Goal: Task Accomplishment & Management: Use online tool/utility

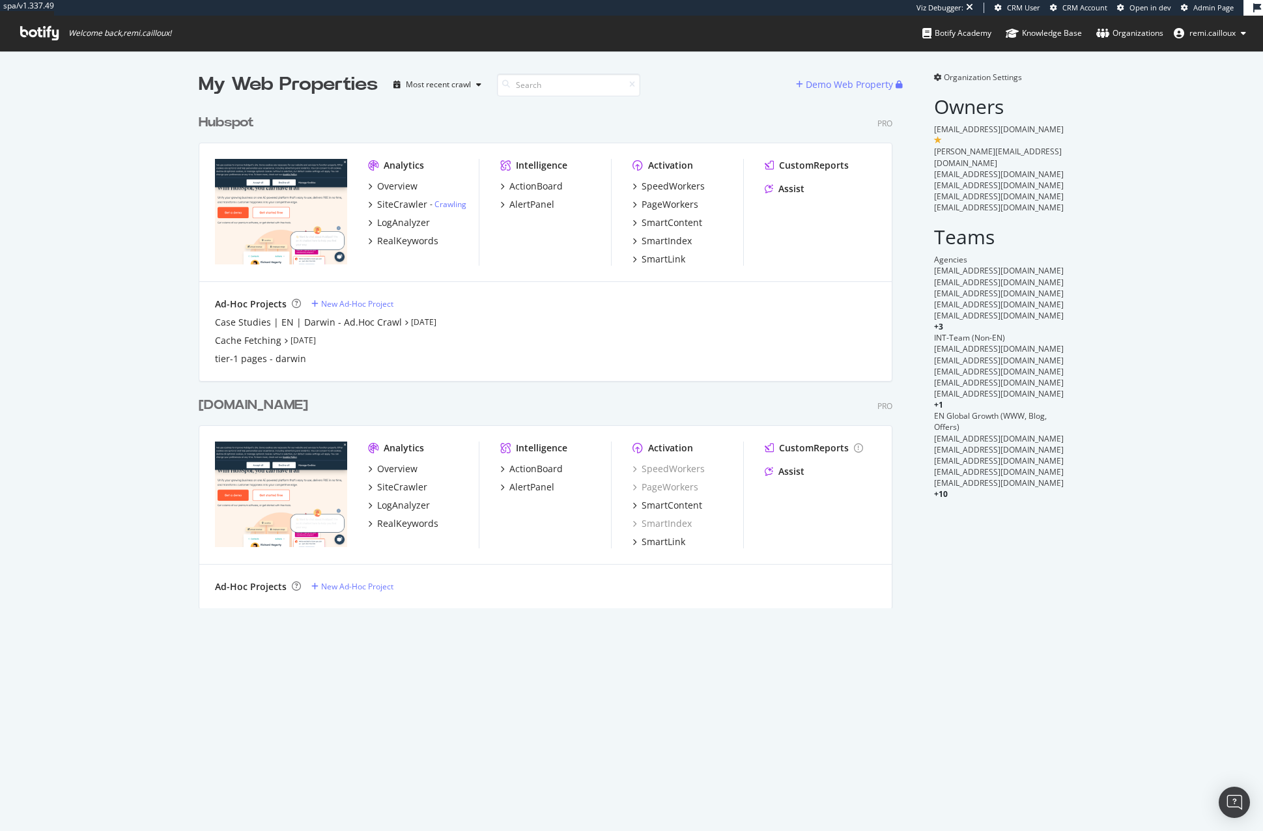
scroll to position [10, 10]
click at [143, 188] on div "My Web Properties Most recent crawl Demo Web Property Hubspot Pro Analytics Ove…" at bounding box center [631, 340] width 1263 height 578
click at [225, 120] on div "Hubspot" at bounding box center [226, 122] width 55 height 19
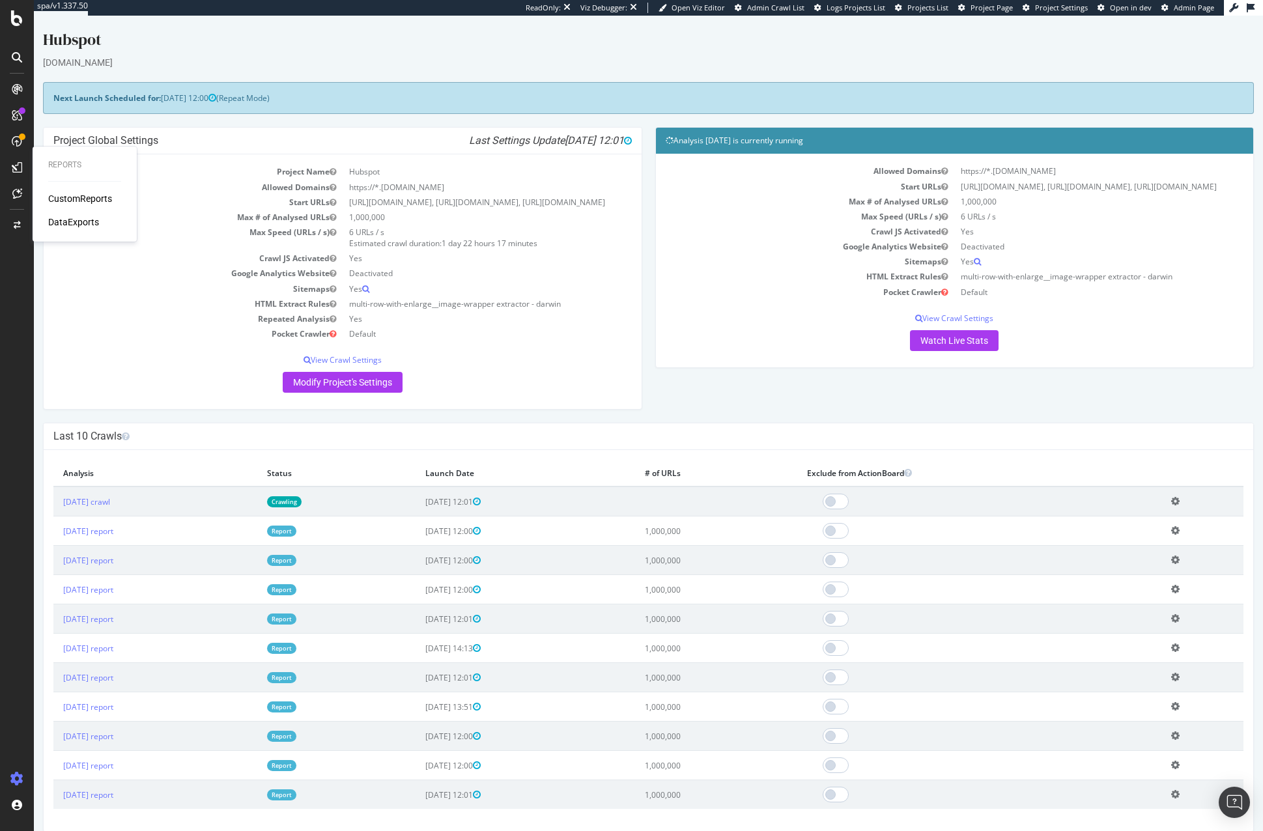
click at [85, 224] on div "DataExports" at bounding box center [73, 222] width 51 height 13
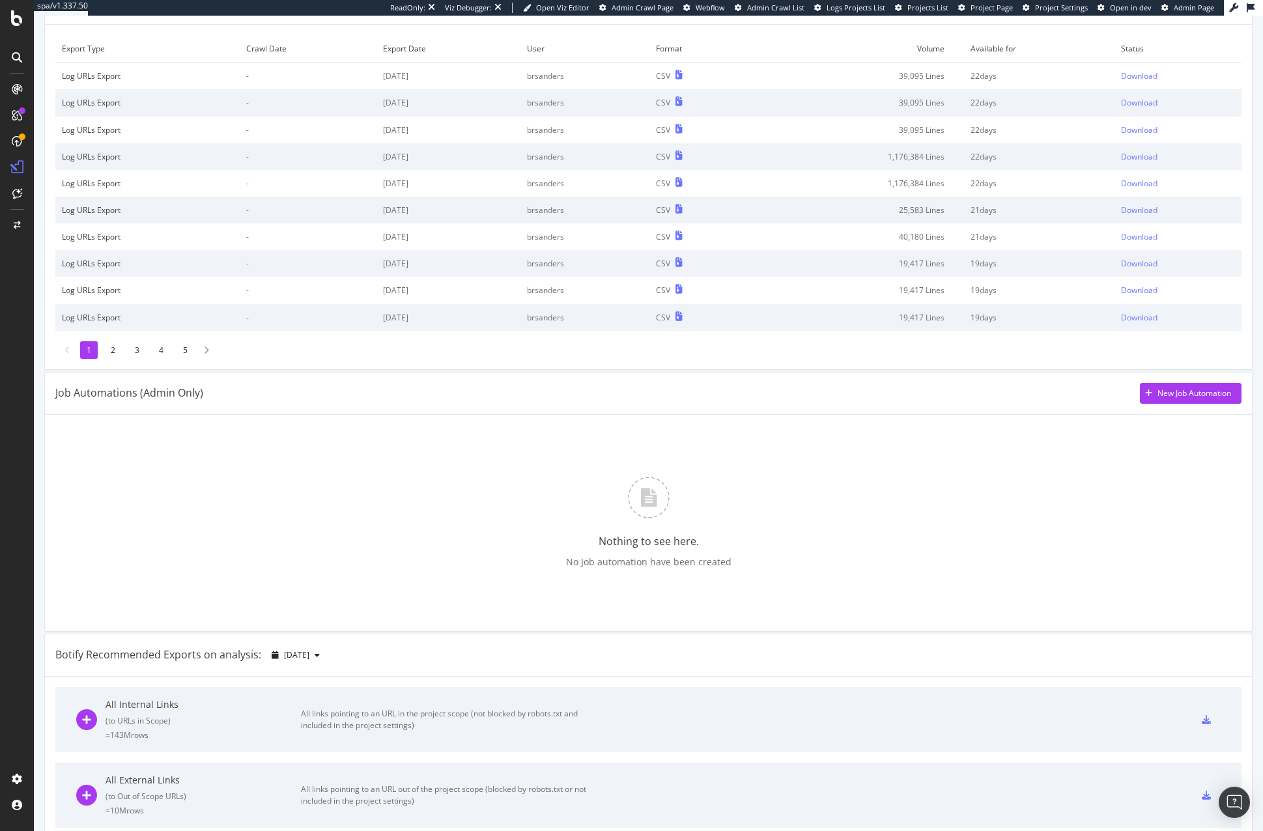
scroll to position [106, 0]
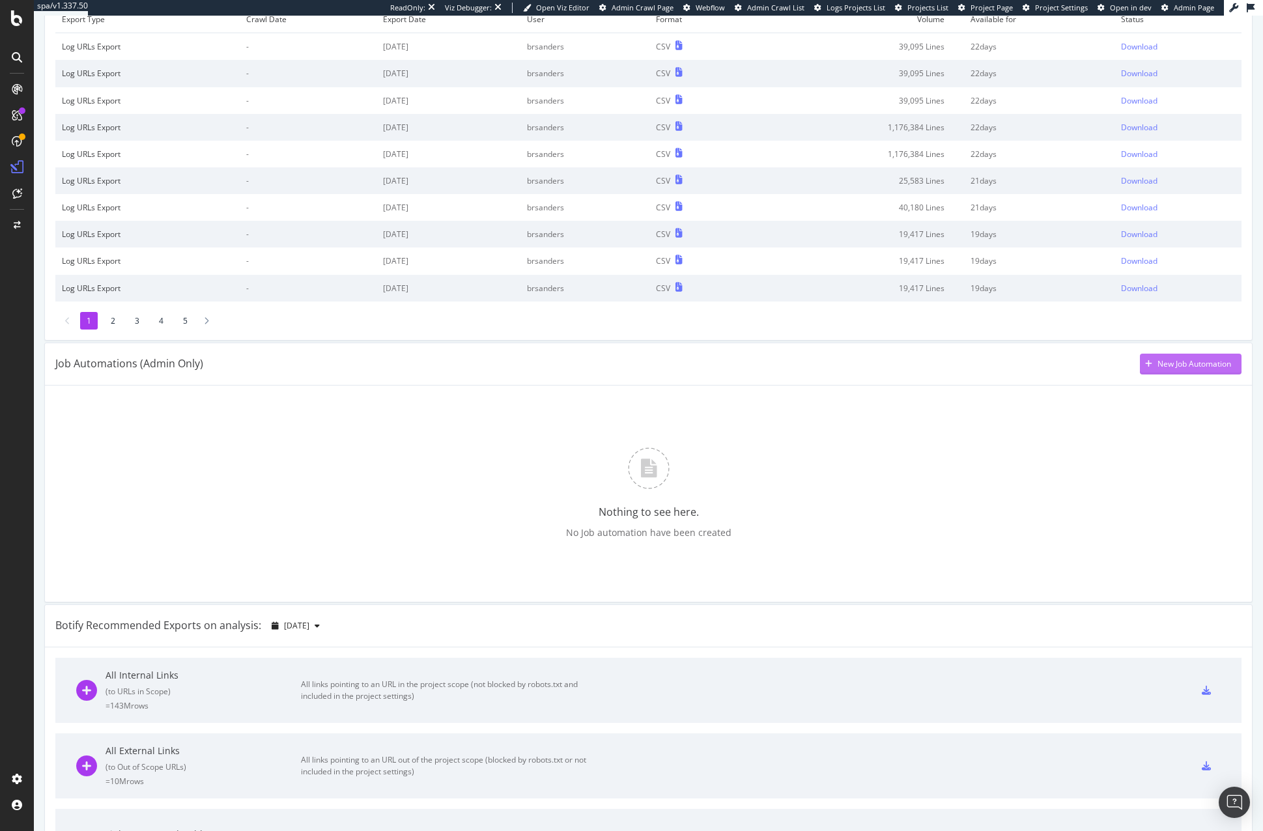
click at [1189, 365] on div "New Job Automation" at bounding box center [1194, 363] width 74 height 11
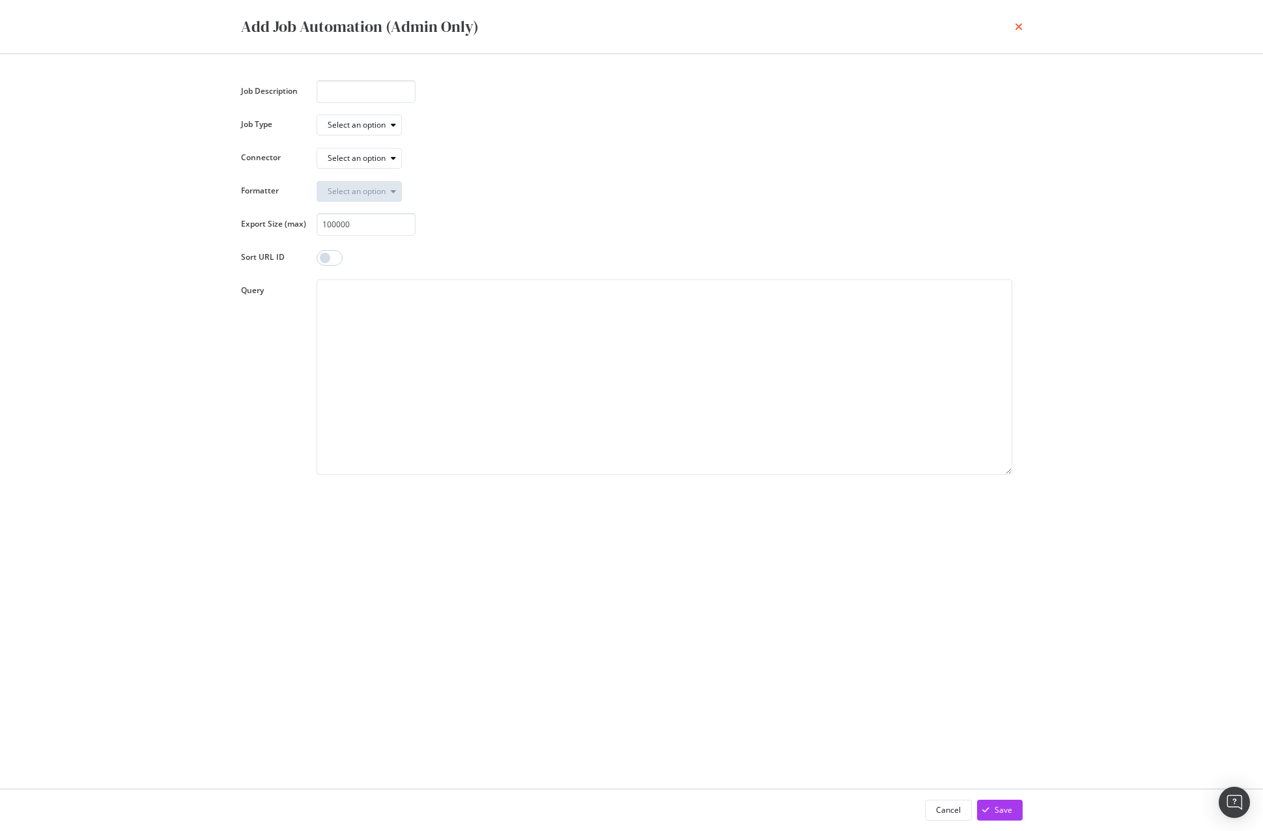
click at [1019, 28] on icon "times" at bounding box center [1019, 26] width 8 height 10
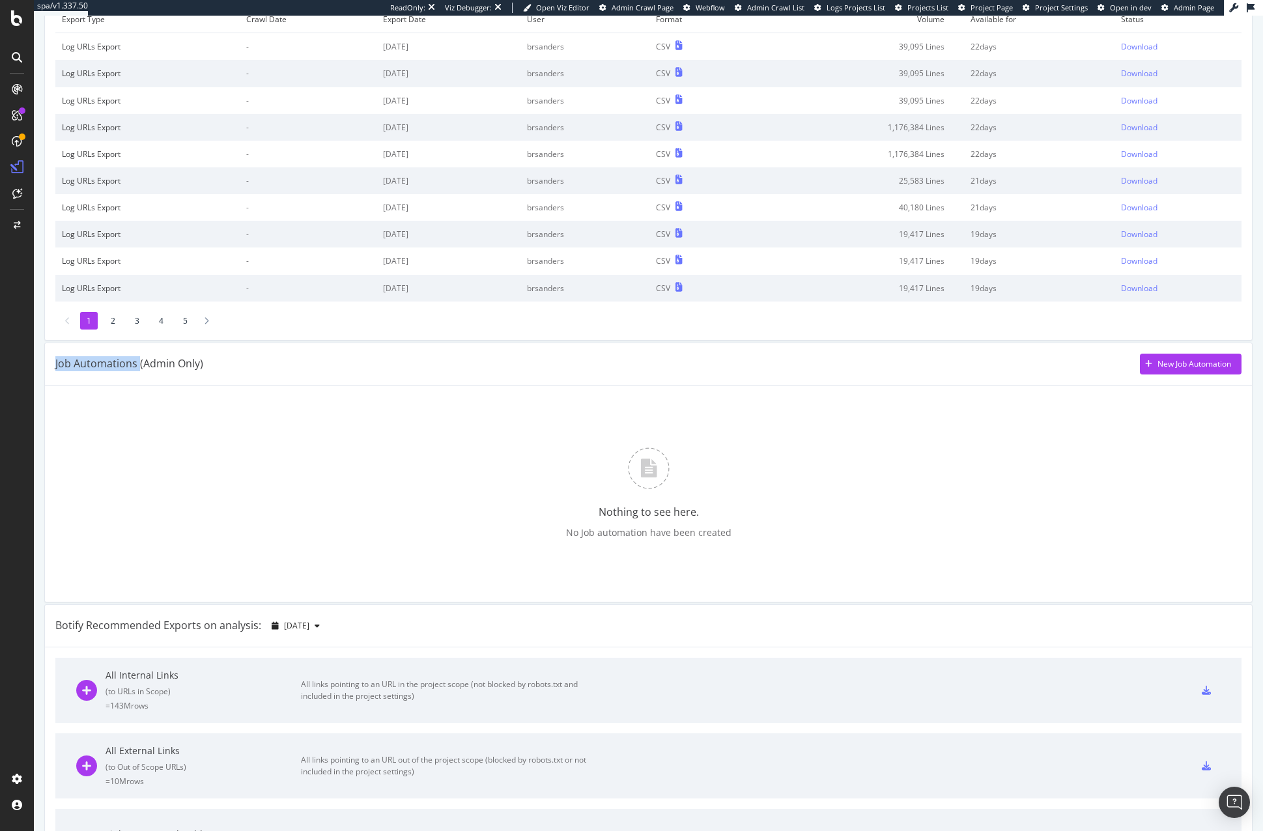
drag, startPoint x: 139, startPoint y: 369, endPoint x: 242, endPoint y: 356, distance: 103.8
click at [242, 356] on div "Job Automations (Admin Only) New Job Automation" at bounding box center [648, 364] width 1186 height 21
drag, startPoint x: 239, startPoint y: 361, endPoint x: 108, endPoint y: 363, distance: 130.9
click at [109, 363] on div "Job Automations (Admin Only) New Job Automation" at bounding box center [648, 364] width 1186 height 21
click at [277, 441] on div "Nothing to see here. No Job automation have been created" at bounding box center [648, 493] width 1186 height 195
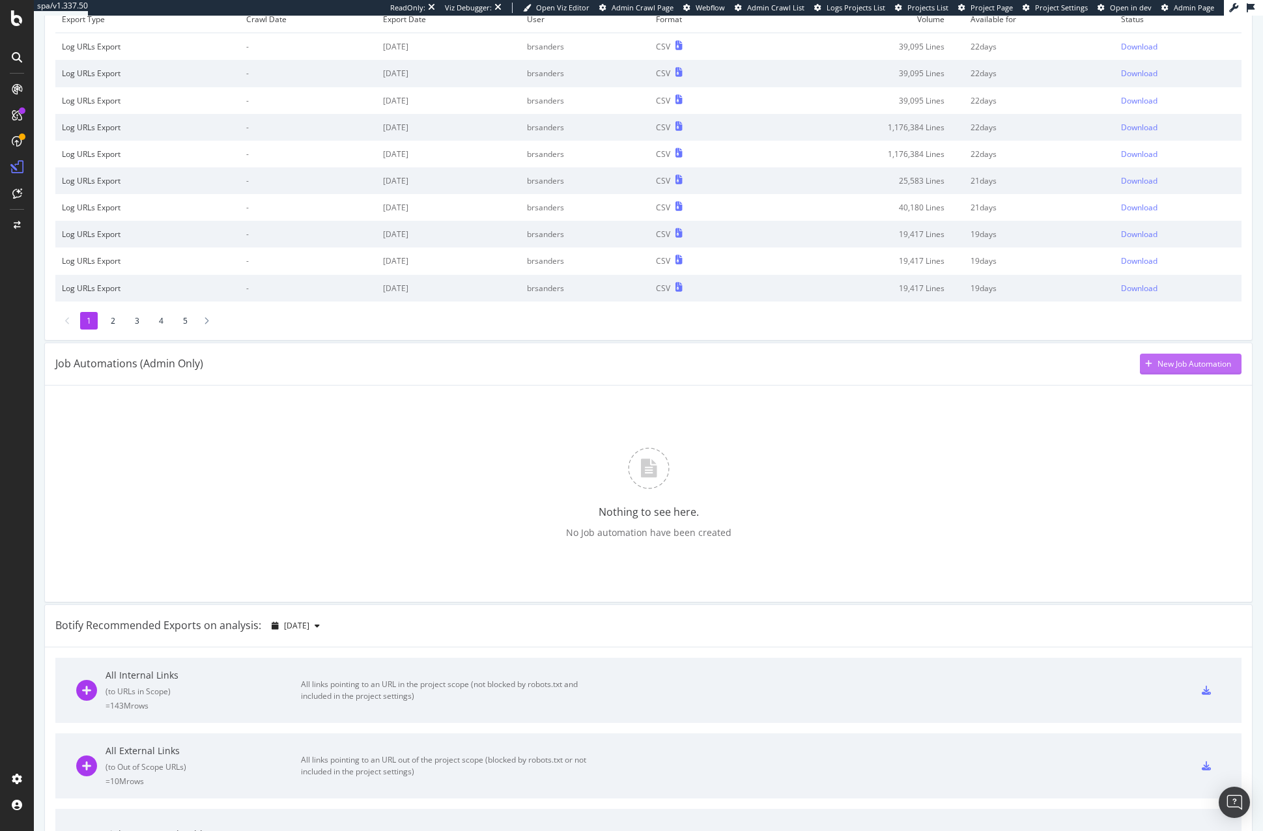
click at [1158, 367] on div "New Job Automation" at bounding box center [1194, 363] width 74 height 11
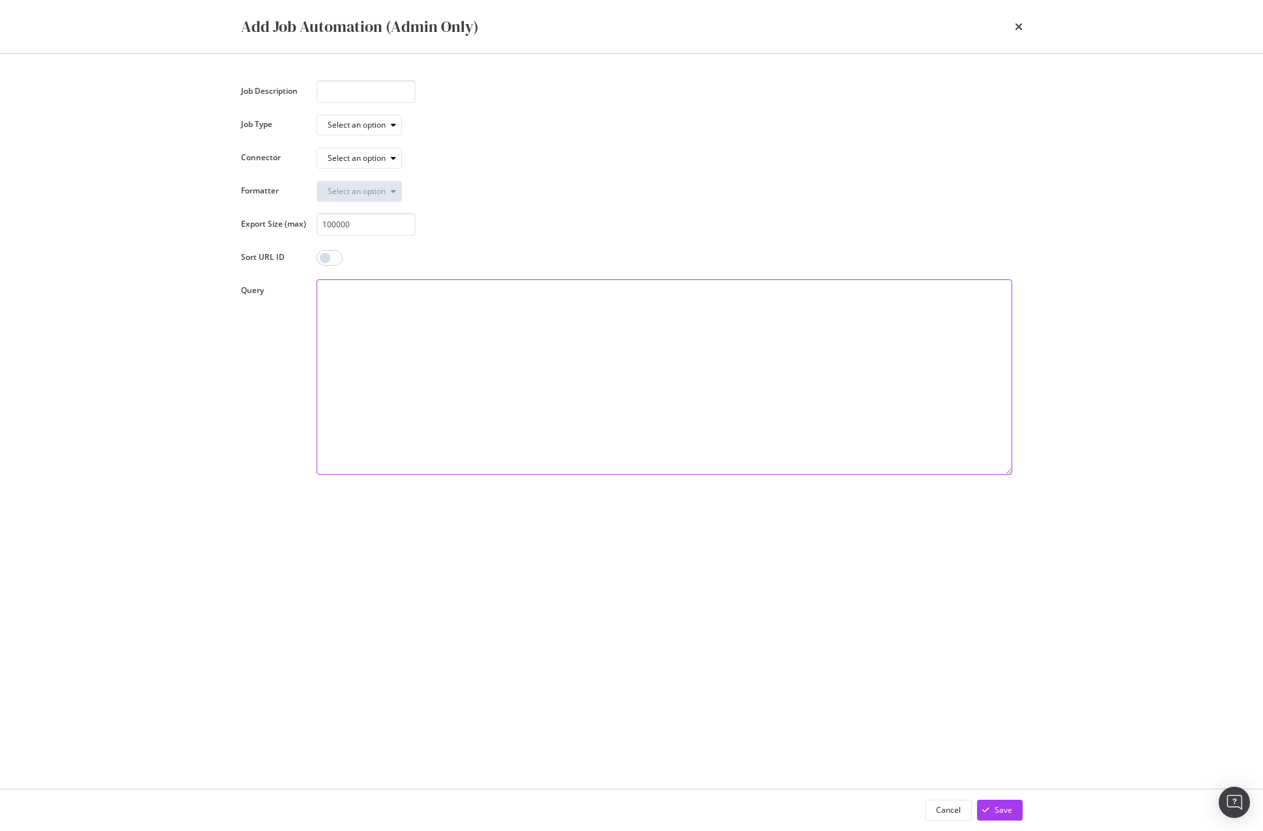
click at [492, 359] on textarea "modal" at bounding box center [665, 376] width 696 height 195
drag, startPoint x: 514, startPoint y: 400, endPoint x: 515, endPoint y: 452, distance: 52.1
click at [515, 452] on textarea "modal" at bounding box center [665, 376] width 696 height 195
click at [367, 156] on div "Select an option" at bounding box center [357, 158] width 58 height 8
click at [367, 128] on div "Select an option" at bounding box center [357, 125] width 58 height 8
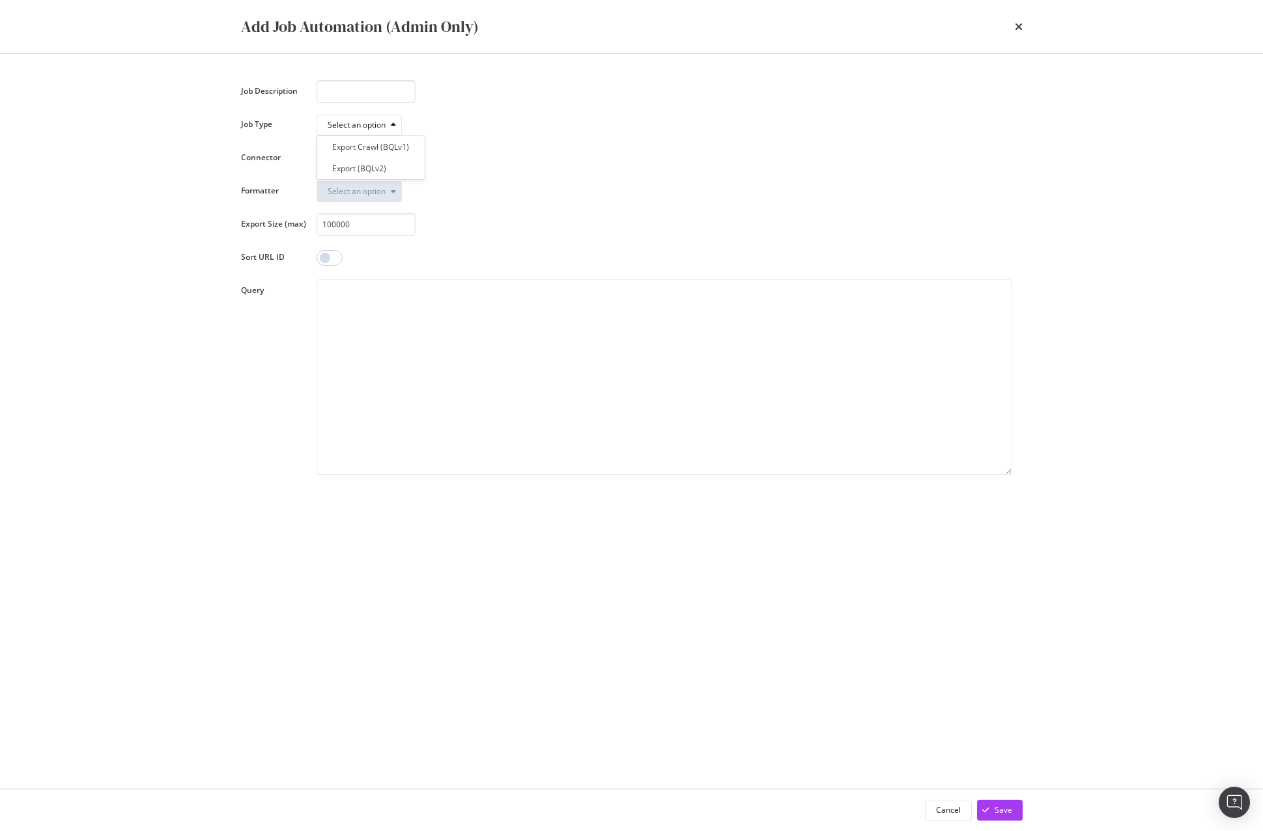
click at [455, 122] on div "Select an option" at bounding box center [665, 124] width 696 height 23
click at [950, 809] on div "Cancel" at bounding box center [948, 809] width 25 height 11
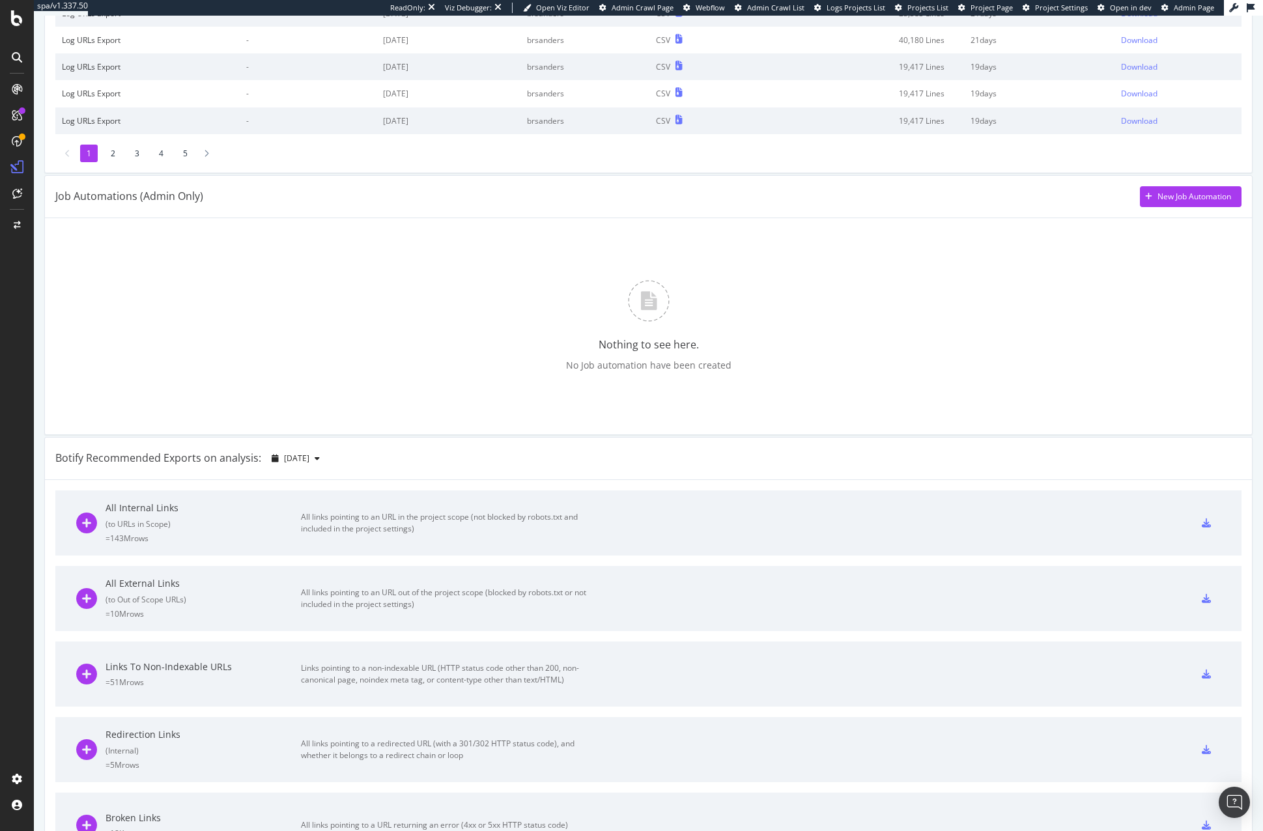
scroll to position [295, 0]
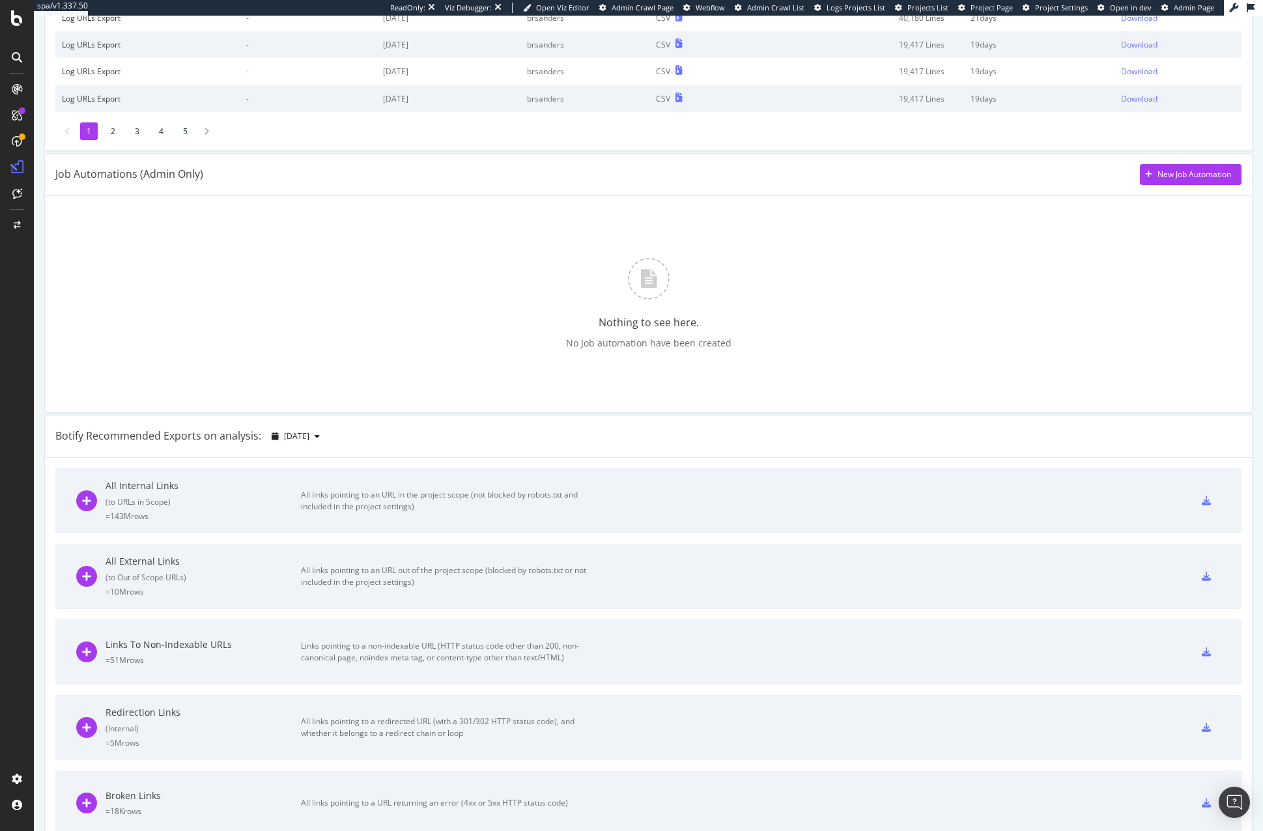
click at [257, 518] on div "= 143M rows" at bounding box center [203, 516] width 195 height 11
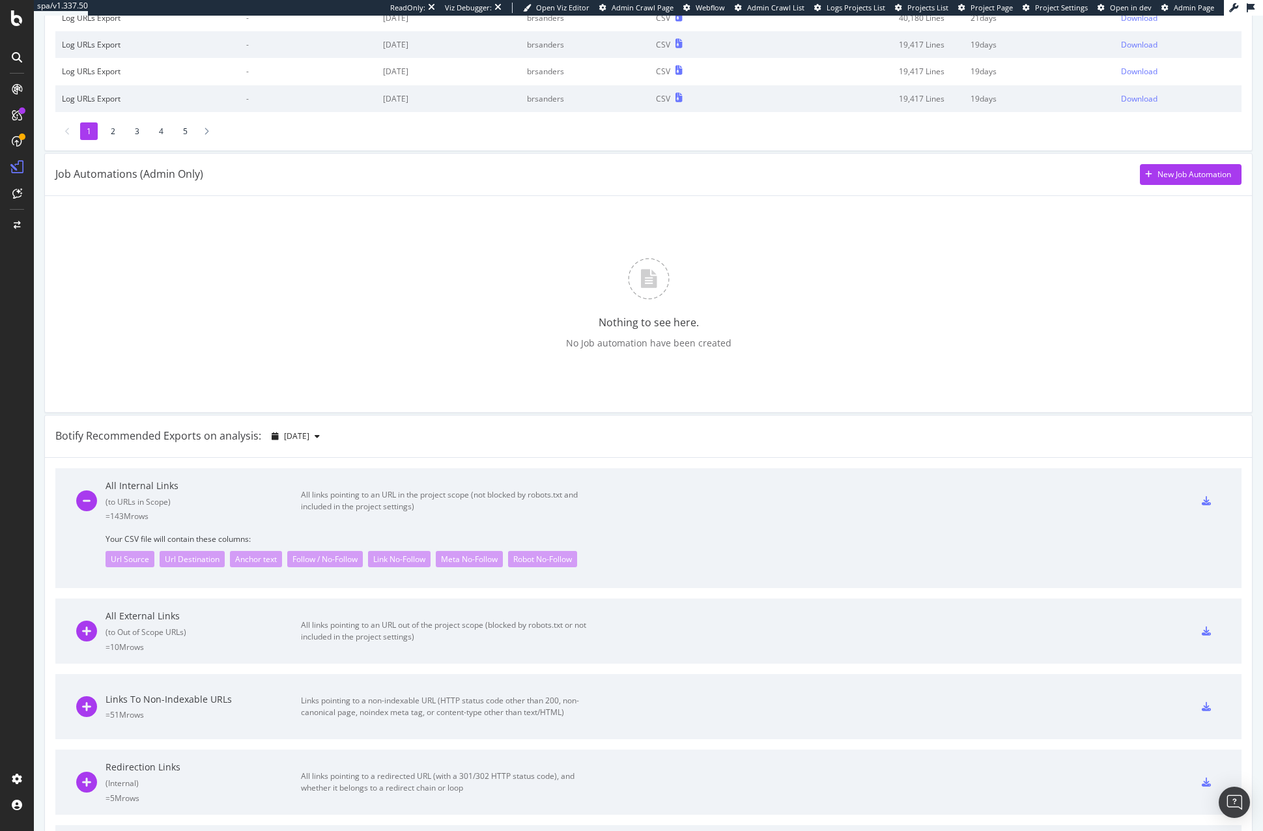
click at [259, 511] on div "= 143M rows" at bounding box center [203, 516] width 195 height 11
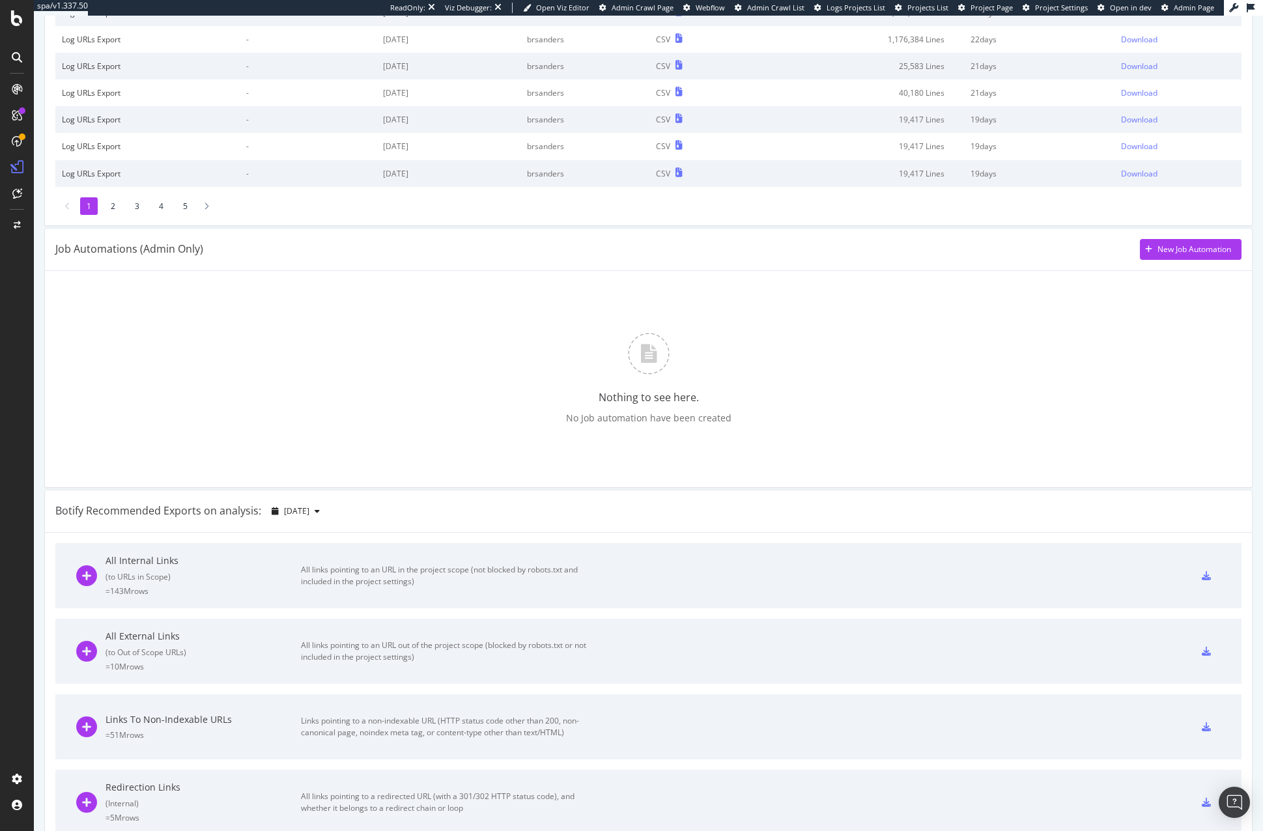
scroll to position [177, 0]
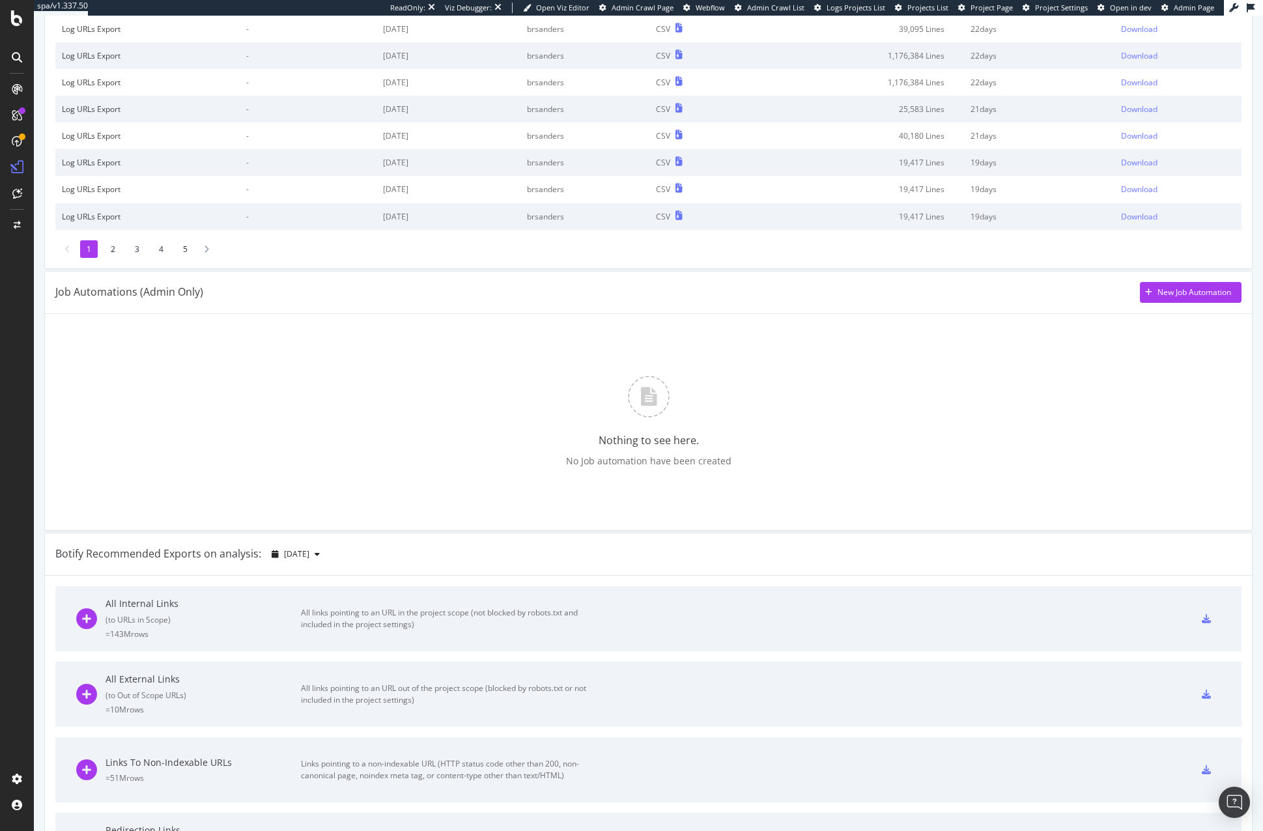
drag, startPoint x: 188, startPoint y: 581, endPoint x: 218, endPoint y: 784, distance: 204.9
click at [862, 412] on div "Nothing to see here. No Job automation have been created" at bounding box center [648, 421] width 1186 height 195
click at [1157, 296] on div "New Job Automation" at bounding box center [1194, 292] width 74 height 11
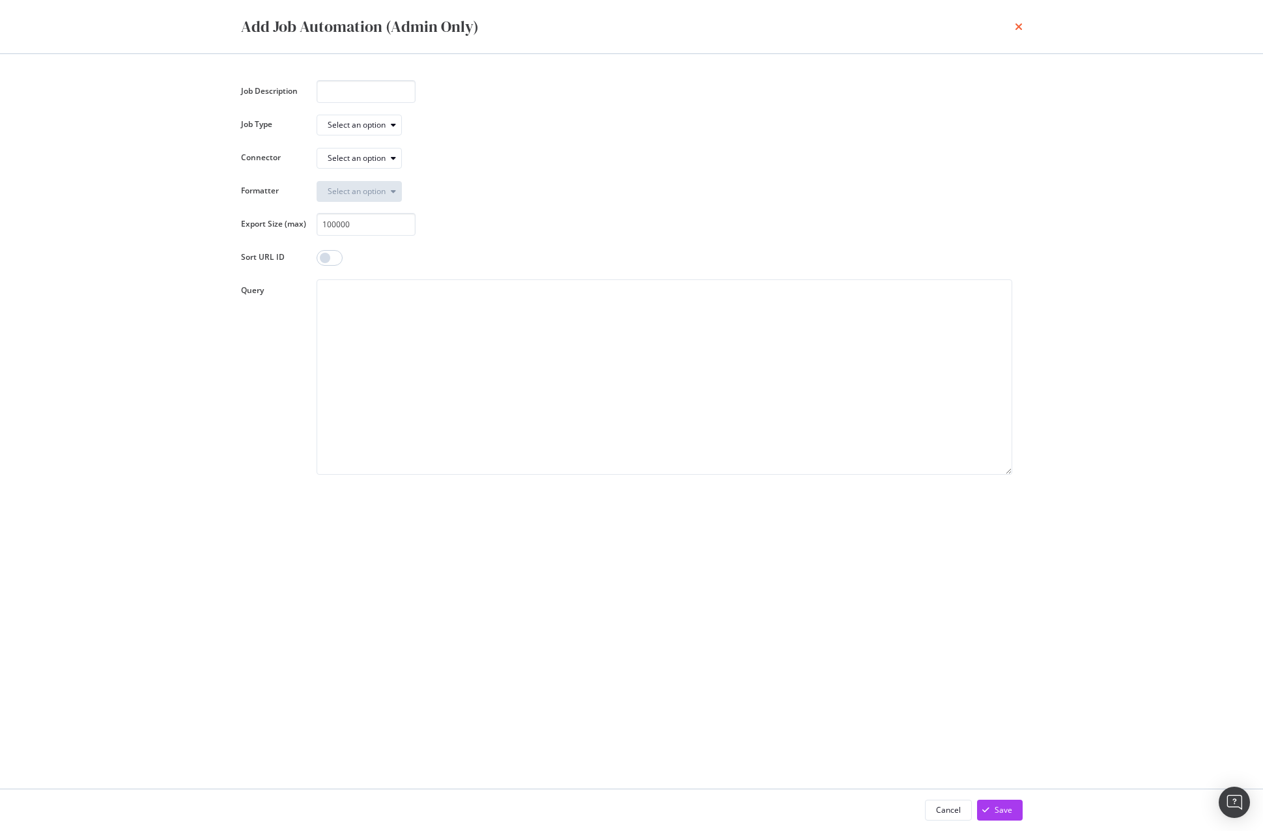
click at [1019, 26] on icon "times" at bounding box center [1019, 26] width 8 height 10
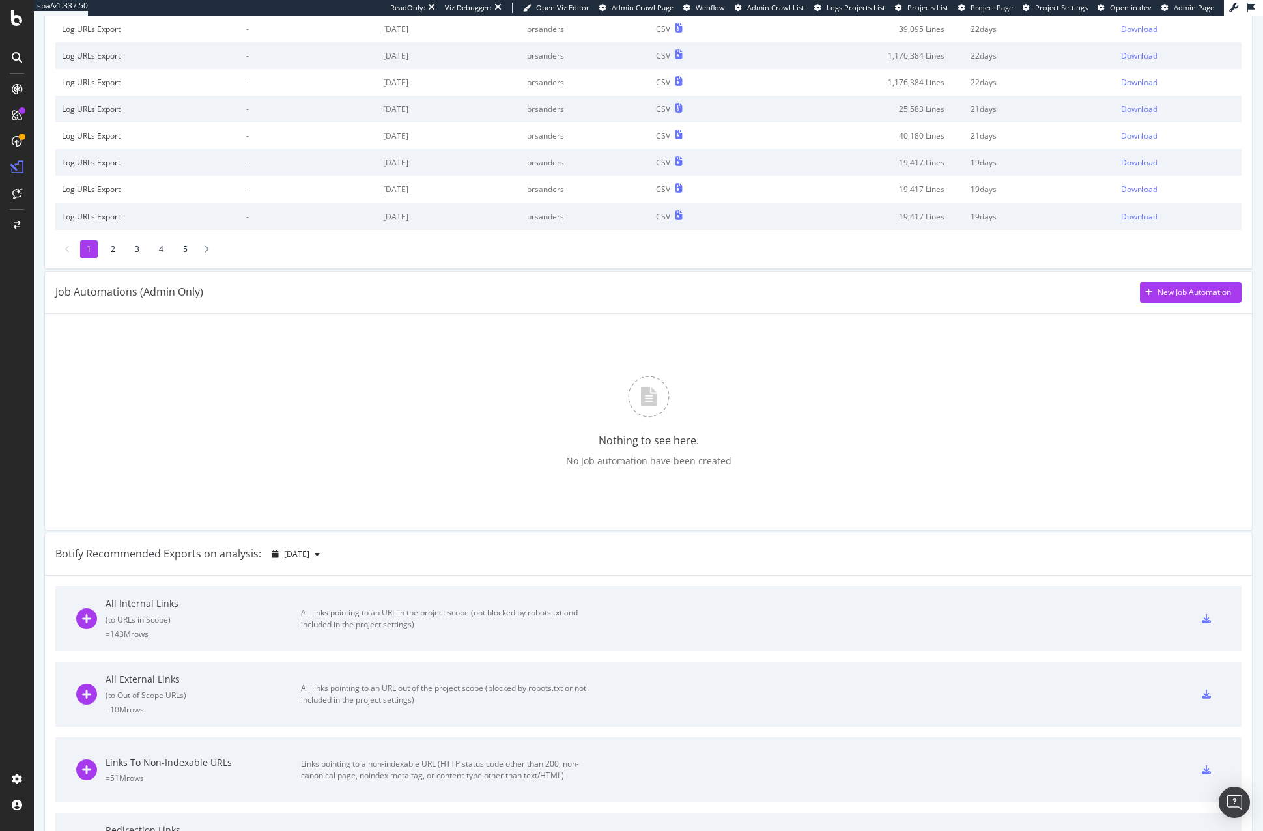
click at [902, 290] on div "Job Automations (Admin Only) New Job Automation" at bounding box center [648, 292] width 1186 height 21
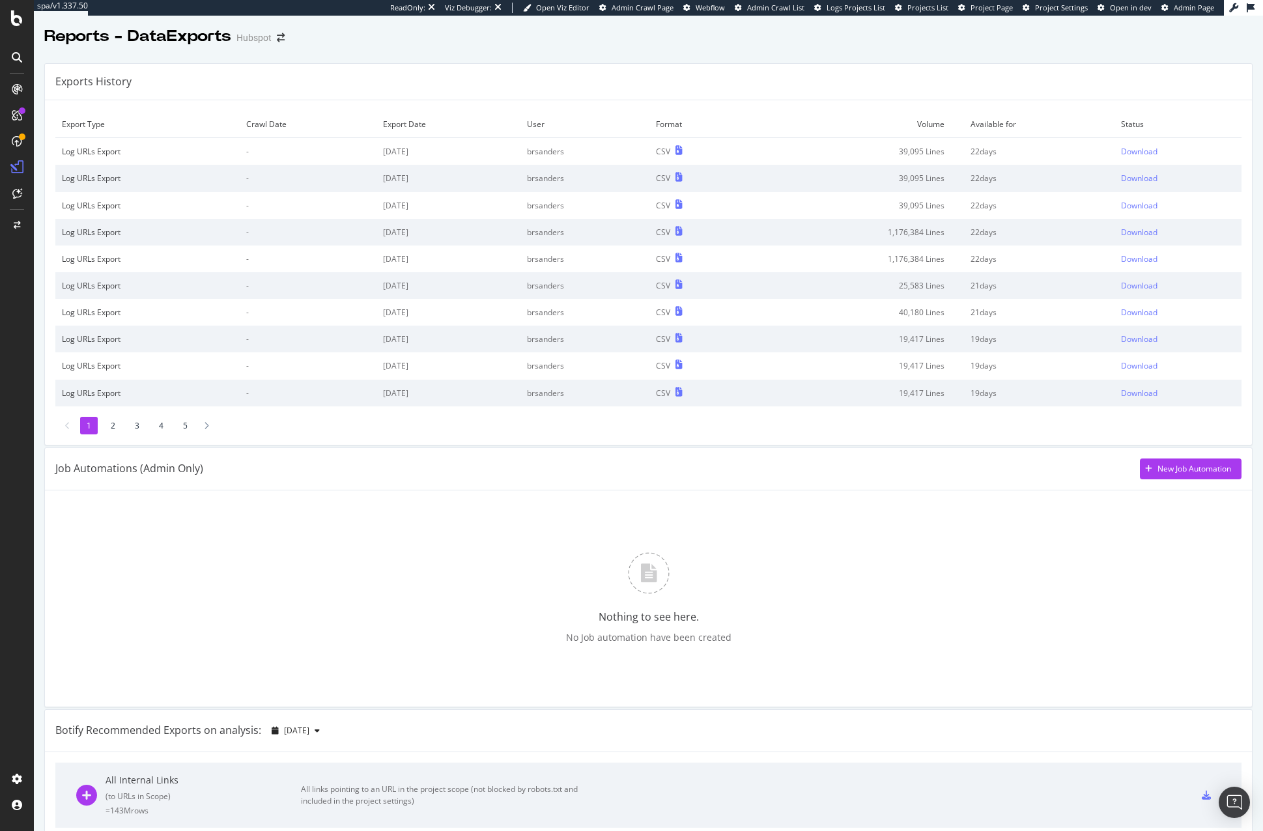
scroll to position [0, 0]
